Goal: Task Accomplishment & Management: Use online tool/utility

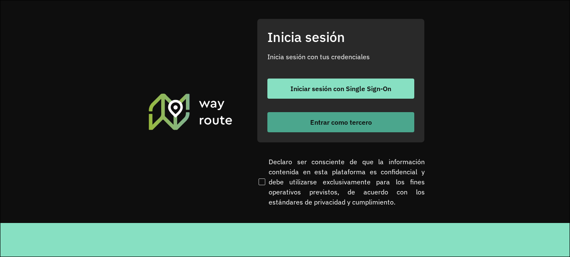
click at [330, 122] on font "Entrar como tercero" at bounding box center [341, 122] width 62 height 8
